Goal: Task Accomplishment & Management: Manage account settings

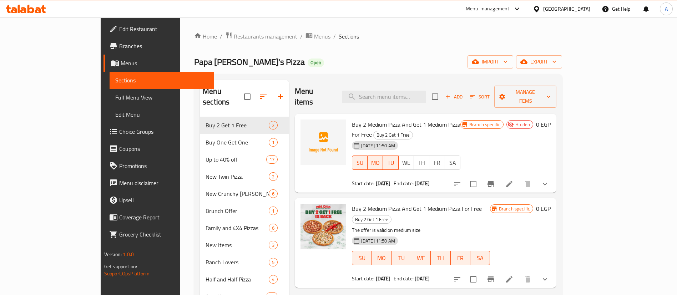
click at [332, 94] on div "Menu items Add Sort Manage items" at bounding box center [425, 97] width 261 height 34
click at [259, 93] on icon "button" at bounding box center [263, 96] width 9 height 9
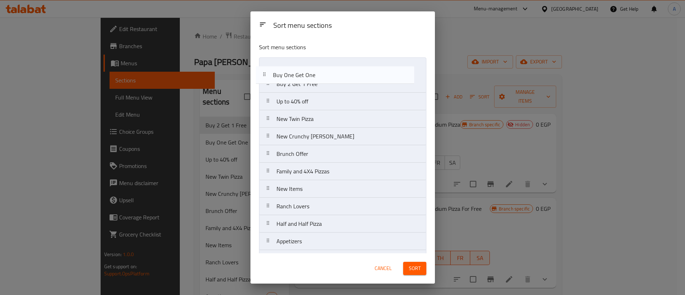
drag, startPoint x: 290, startPoint y: 80, endPoint x: 287, endPoint y: 62, distance: 17.8
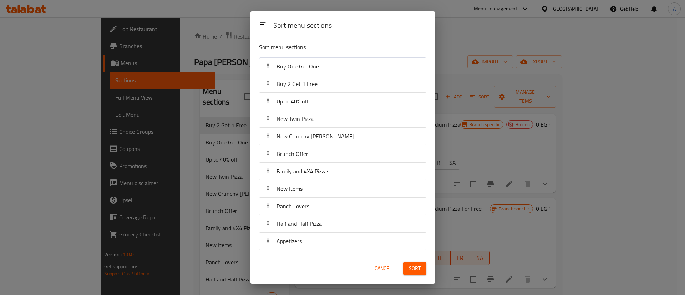
click at [415, 267] on span "Sort" at bounding box center [415, 268] width 12 height 9
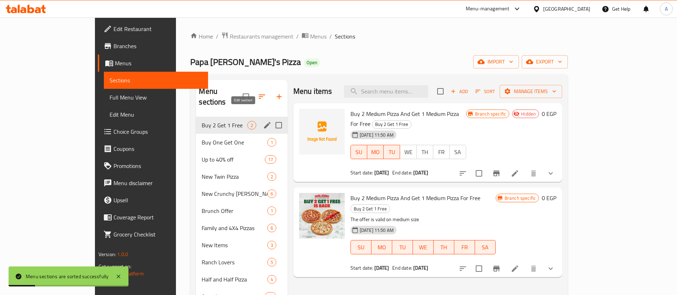
click at [263, 121] on icon "edit" at bounding box center [267, 125] width 9 height 9
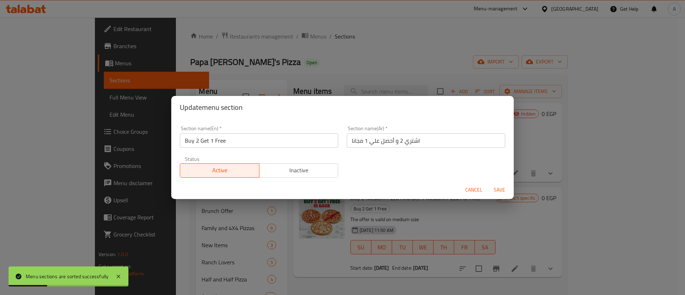
click at [247, 138] on input "Buy 2 Get 1 Free" at bounding box center [259, 140] width 158 height 14
click at [481, 191] on span "Cancel" at bounding box center [473, 189] width 17 height 9
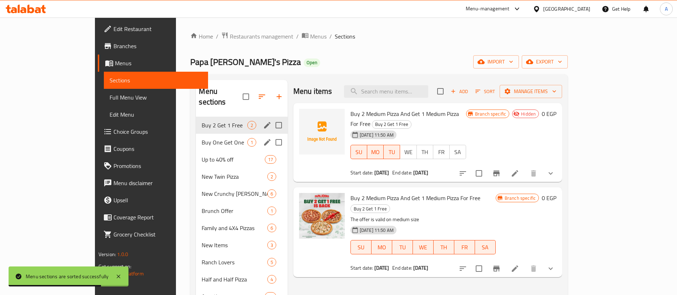
click at [198, 136] on div "Buy One Get One 1" at bounding box center [241, 142] width 91 height 17
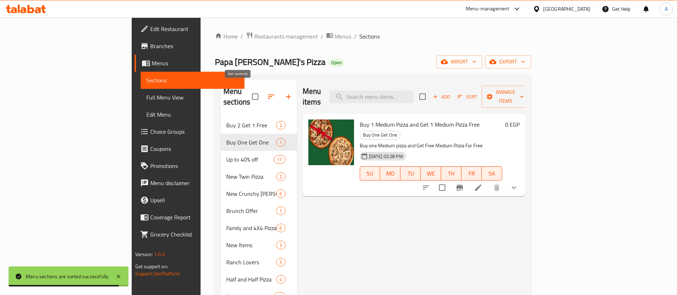
click at [268, 95] on icon "button" at bounding box center [271, 97] width 6 height 4
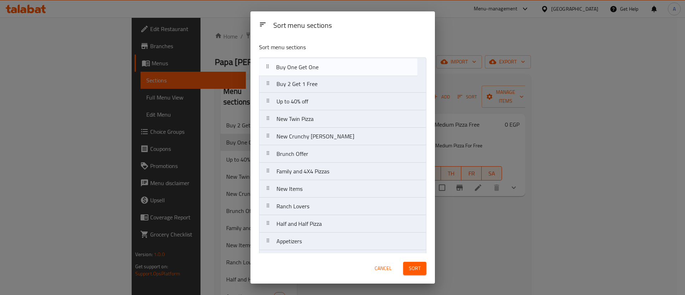
drag, startPoint x: 281, startPoint y: 89, endPoint x: 280, endPoint y: 70, distance: 18.9
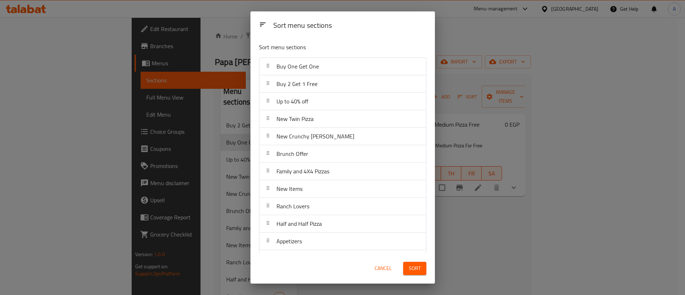
click at [421, 266] on button "Sort" at bounding box center [414, 268] width 23 height 13
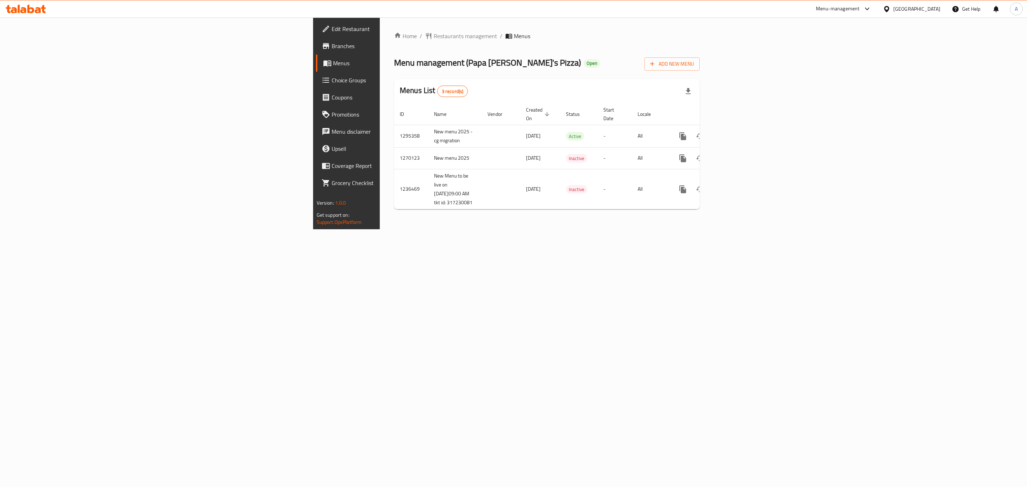
click at [511, 229] on div "Home / Restaurants management / Menus Menu management ( Papa John's Pizza ) Ope…" at bounding box center [547, 123] width 334 height 212
click at [743, 128] on link "enhanced table" at bounding box center [734, 136] width 17 height 17
